Goal: Task Accomplishment & Management: Complete application form

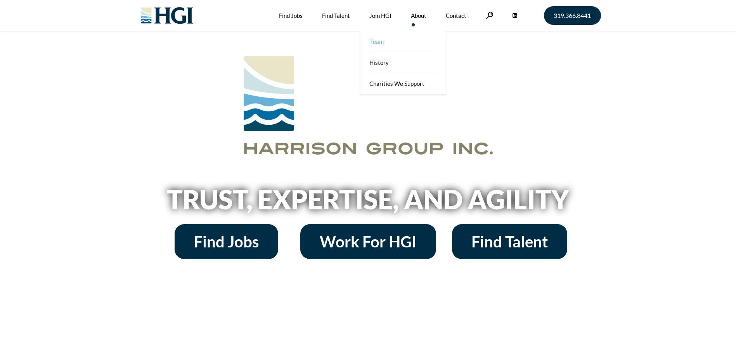
click at [398, 43] on link "Team" at bounding box center [403, 41] width 85 height 21
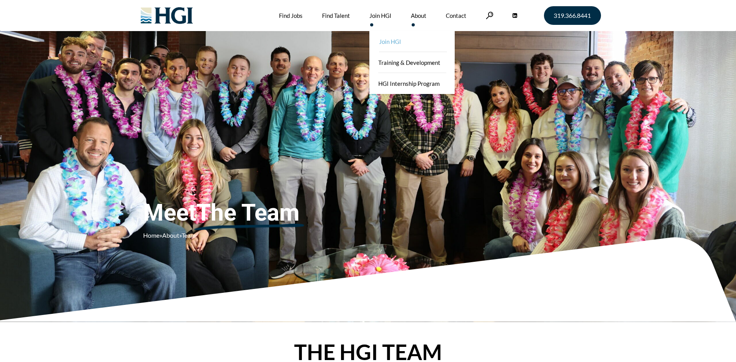
click at [386, 42] on link "Join HGI" at bounding box center [412, 41] width 85 height 21
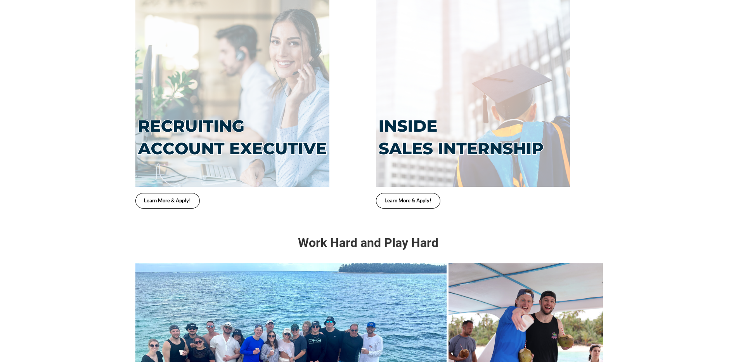
scroll to position [1785, 0]
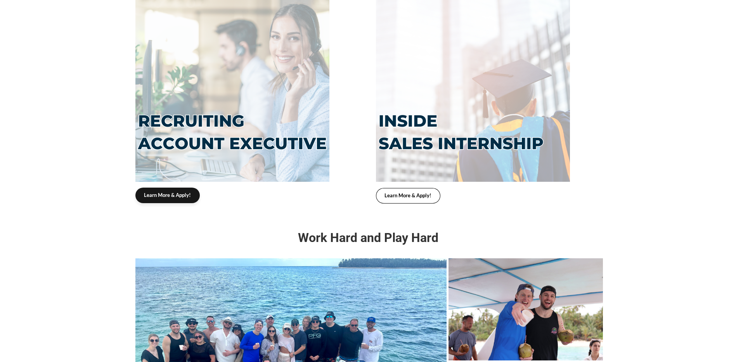
click at [157, 192] on span "Learn More & Apply!" at bounding box center [167, 194] width 47 height 5
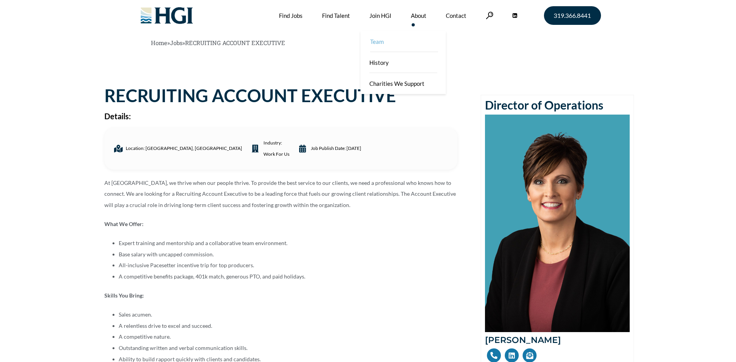
click at [414, 47] on link "Team" at bounding box center [403, 41] width 85 height 21
